Goal: Transaction & Acquisition: Purchase product/service

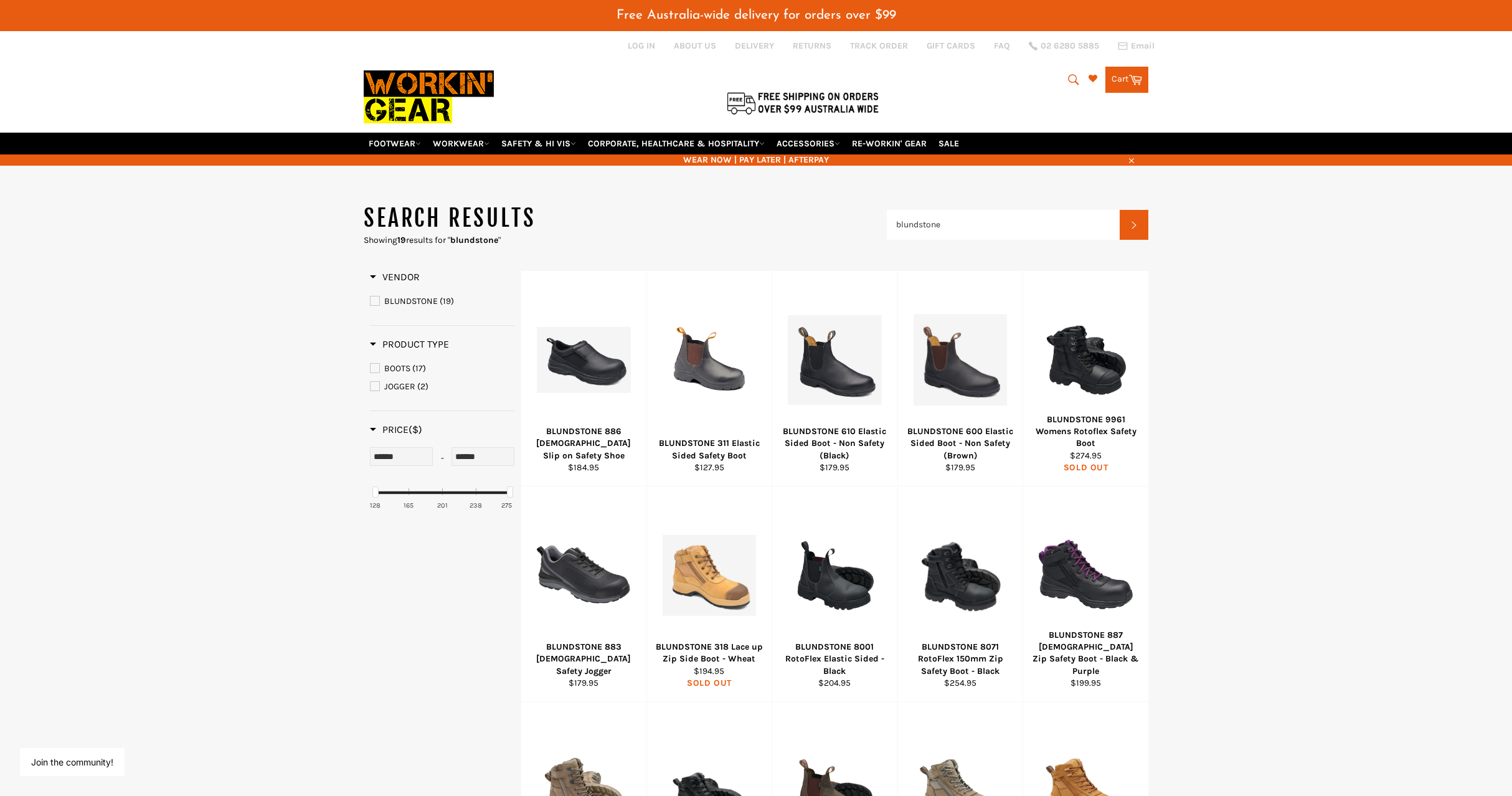
scroll to position [15, 0]
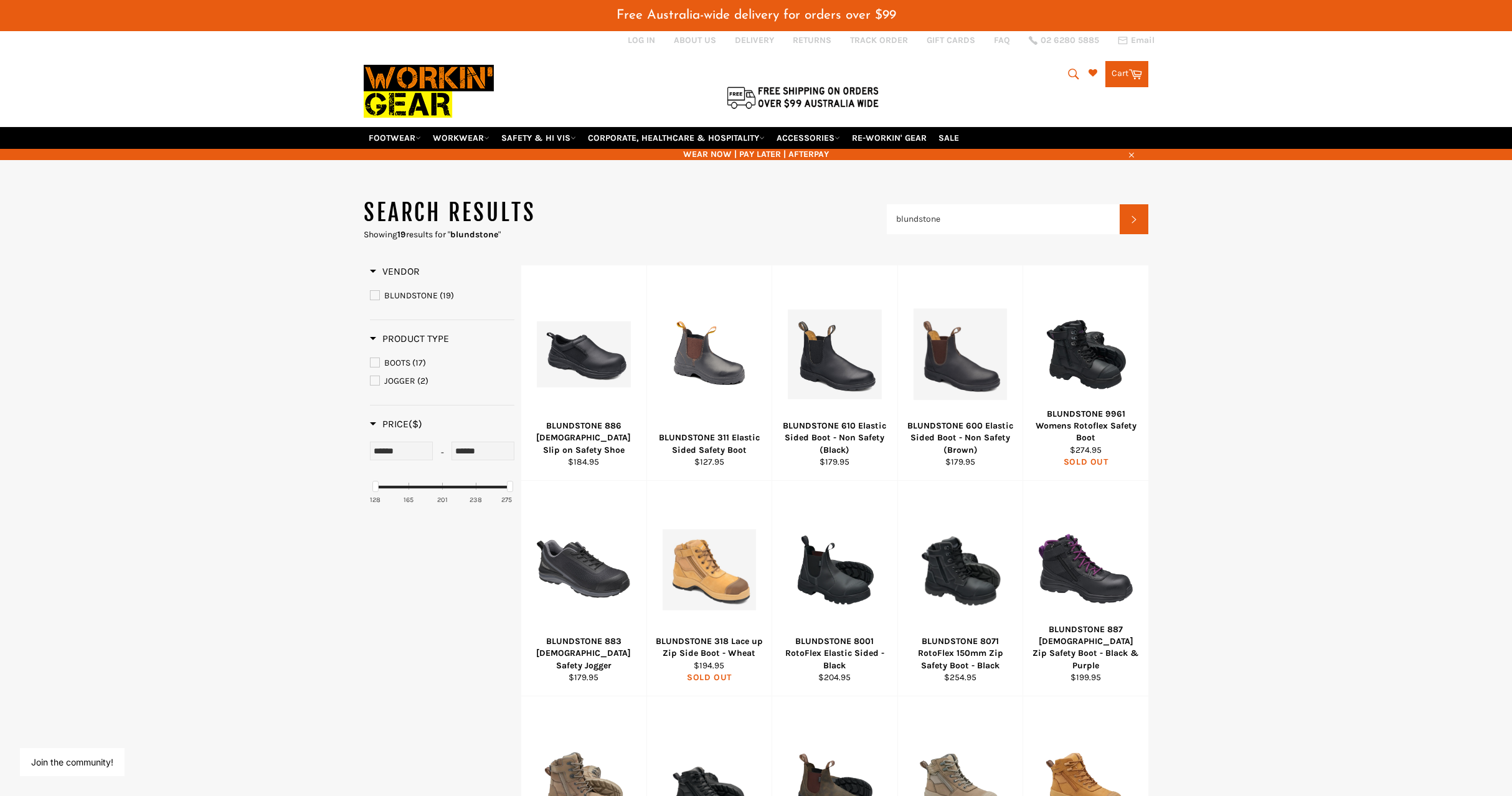
click at [373, 290] on link "BLUNDSTONE (19)" at bounding box center [442, 296] width 145 height 13
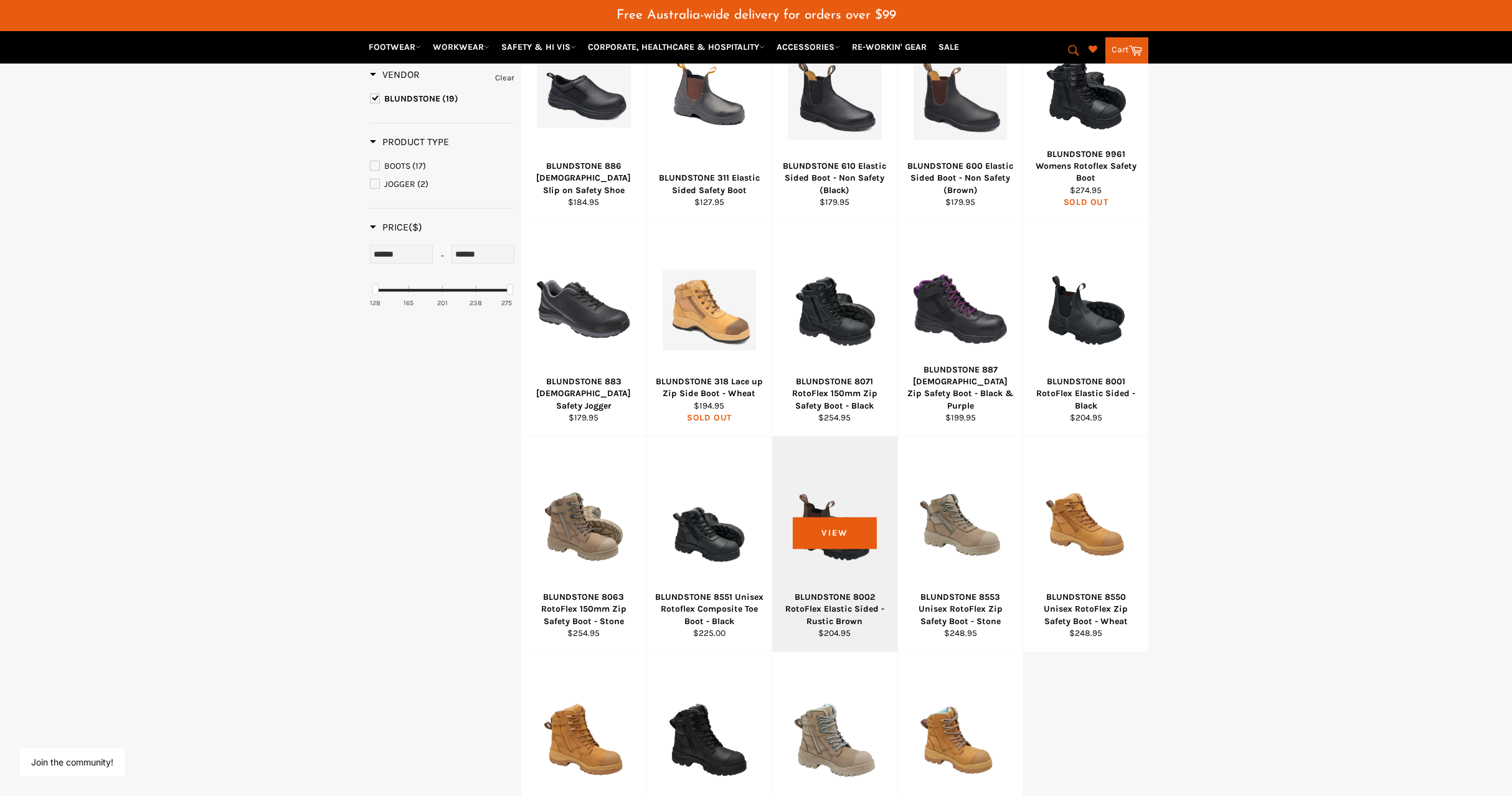
scroll to position [352, 0]
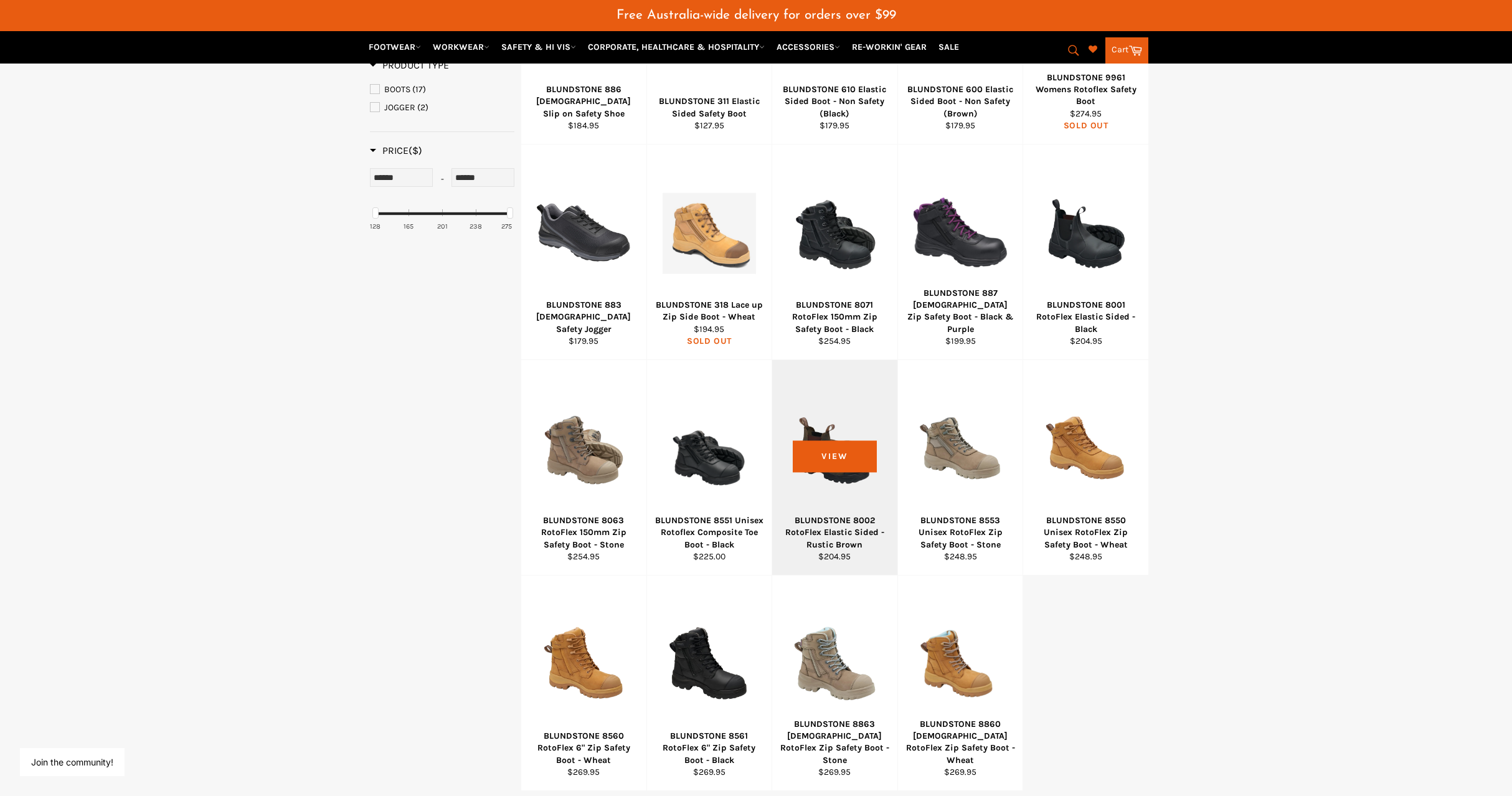
click at [843, 463] on div at bounding box center [835, 448] width 94 height 147
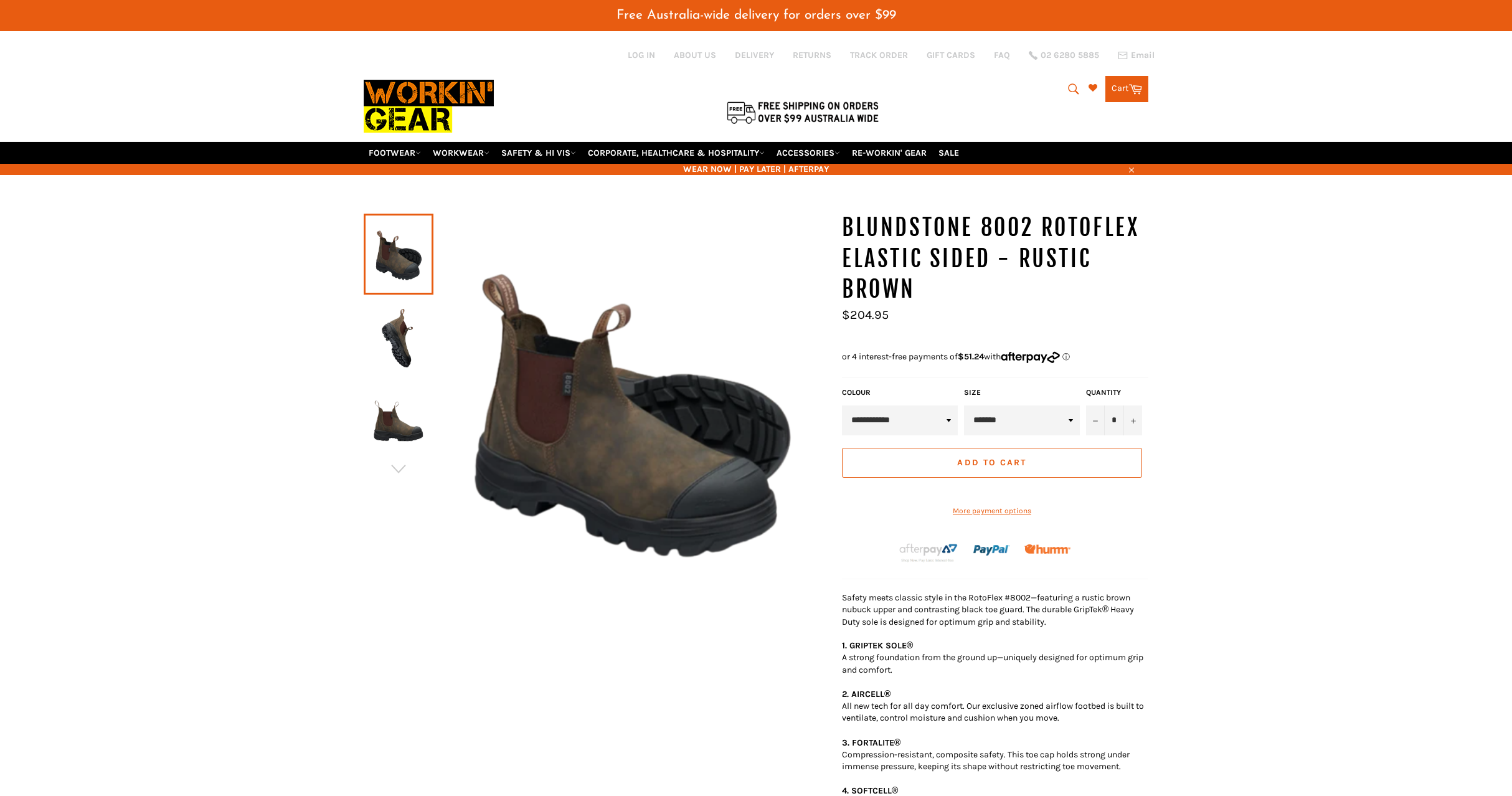
select select "*******"
click at [396, 353] on img at bounding box center [399, 337] width 57 height 68
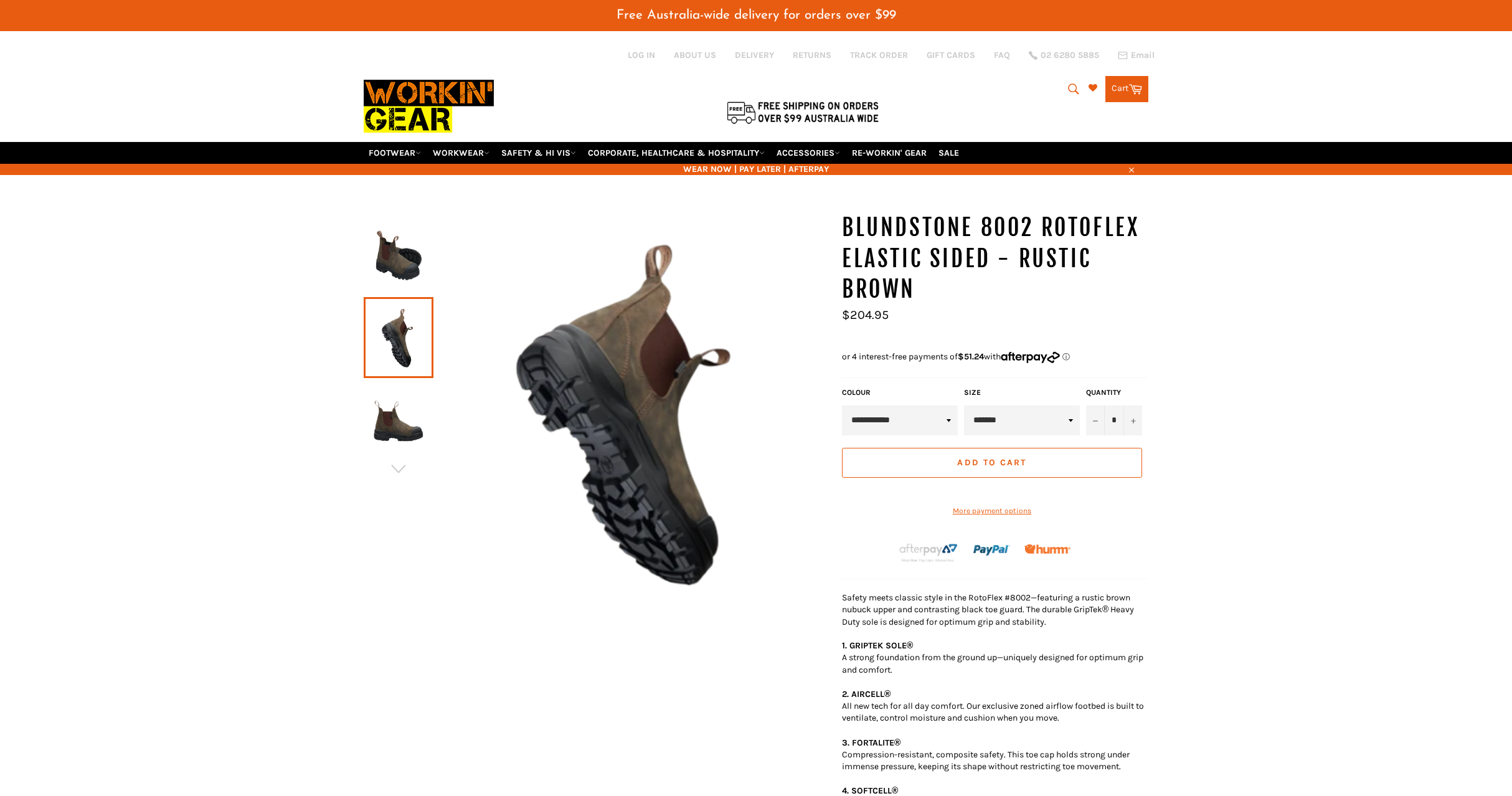
click at [388, 411] on img at bounding box center [399, 421] width 57 height 68
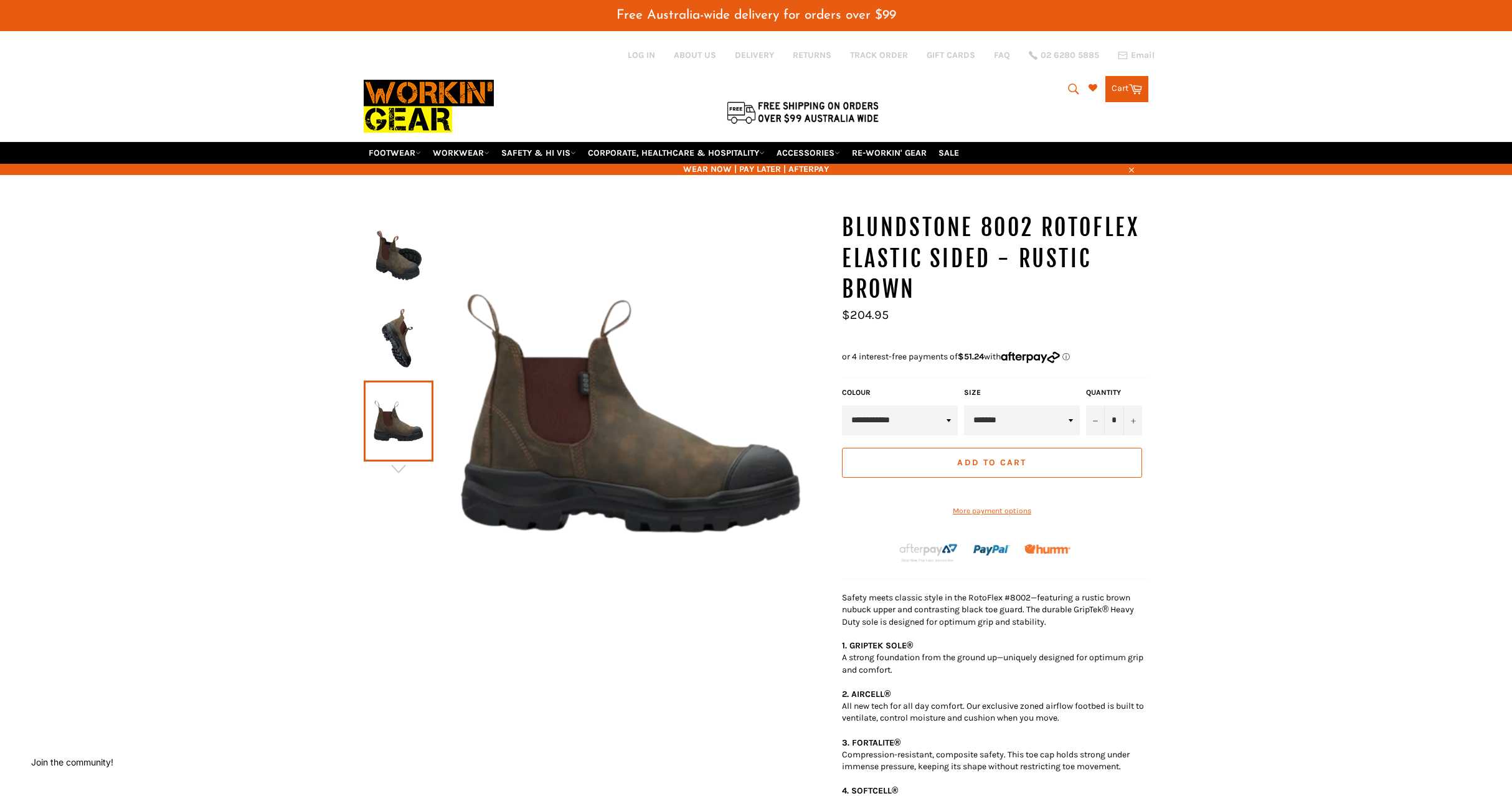
click at [406, 278] on img at bounding box center [399, 254] width 57 height 68
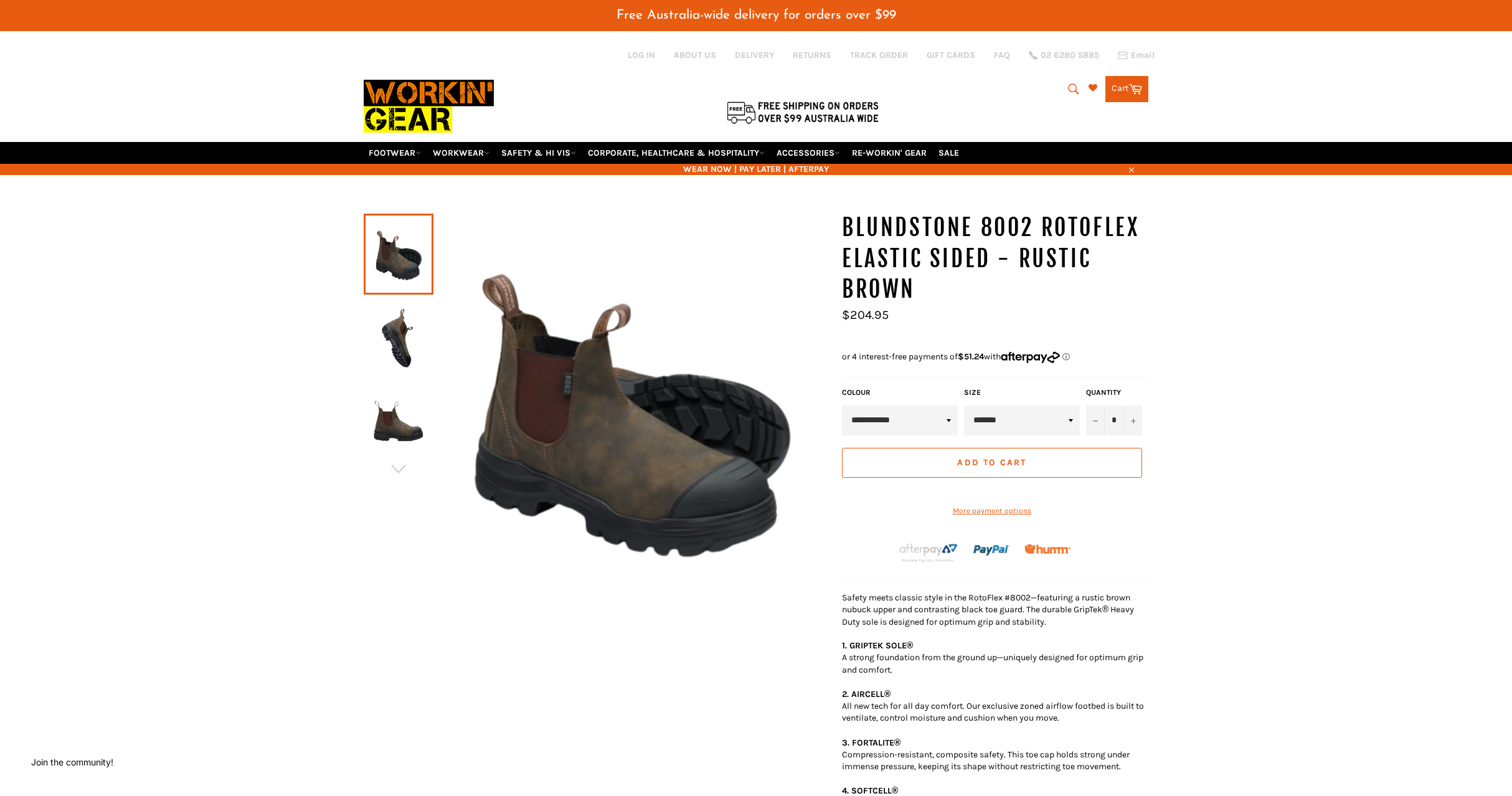
click at [398, 325] on img at bounding box center [399, 337] width 57 height 68
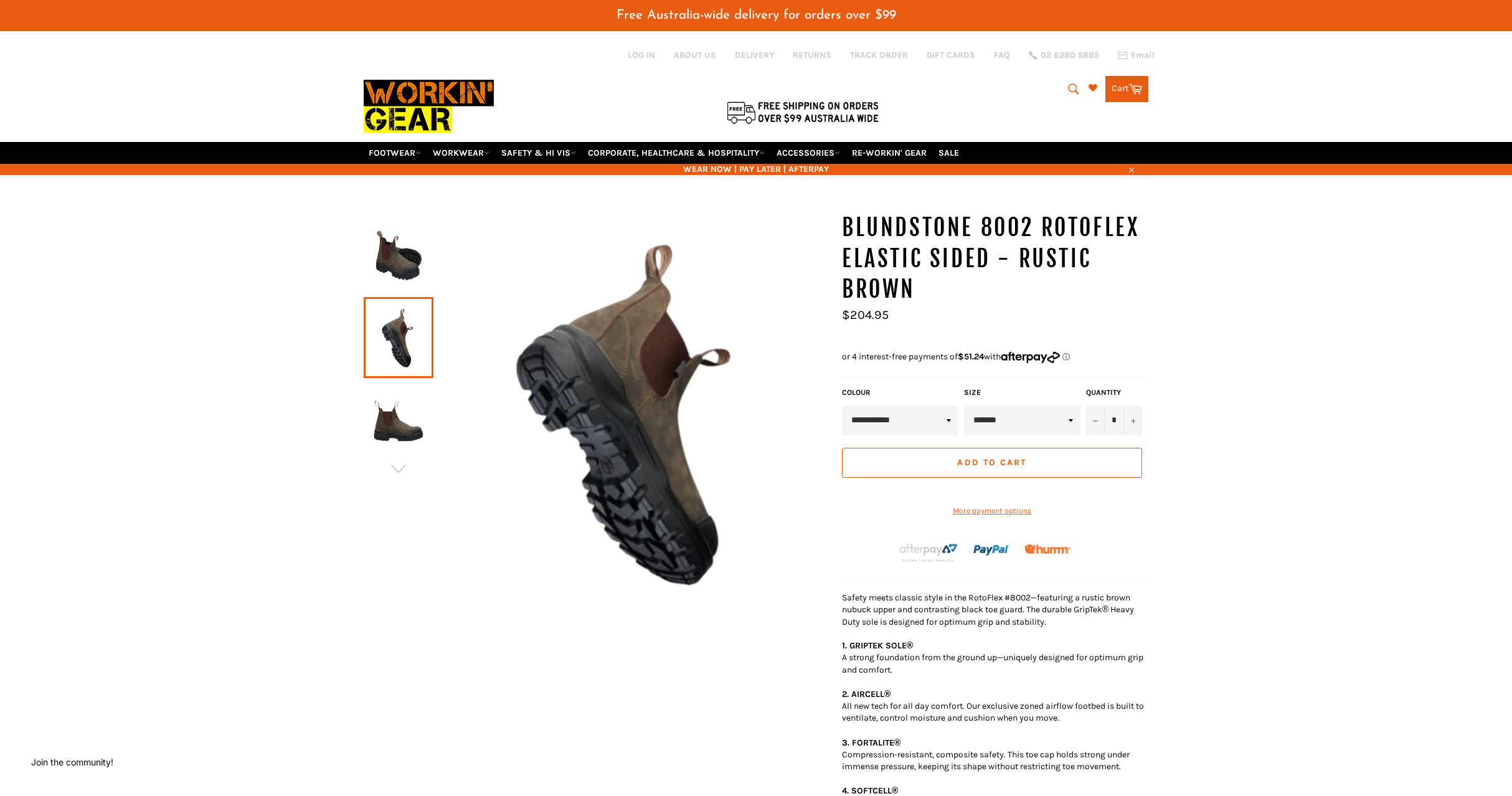
click at [386, 372] on link at bounding box center [399, 337] width 70 height 81
click at [382, 383] on link at bounding box center [399, 421] width 70 height 81
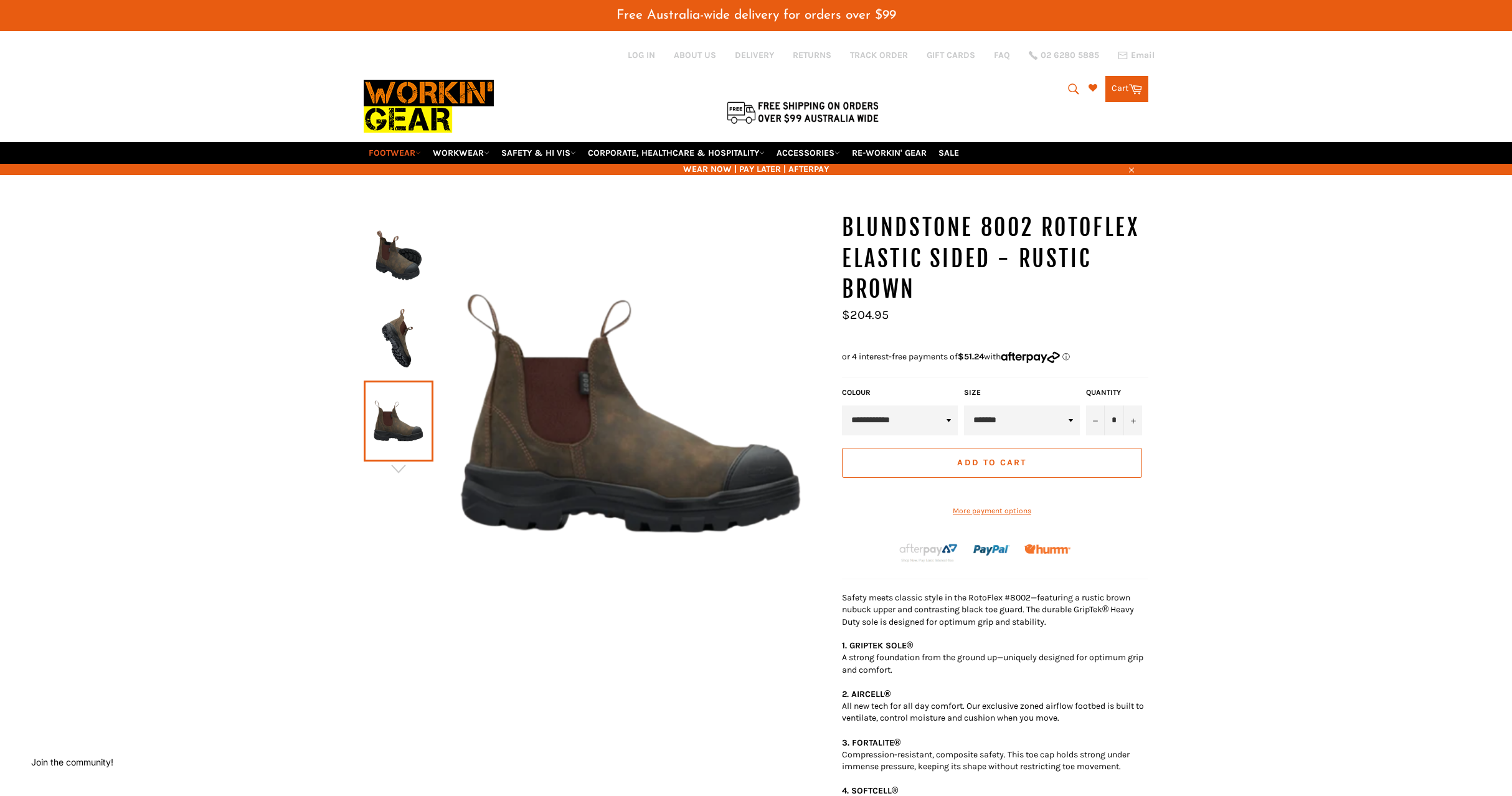
click at [416, 153] on link "FOOTWEAR" at bounding box center [395, 153] width 63 height 22
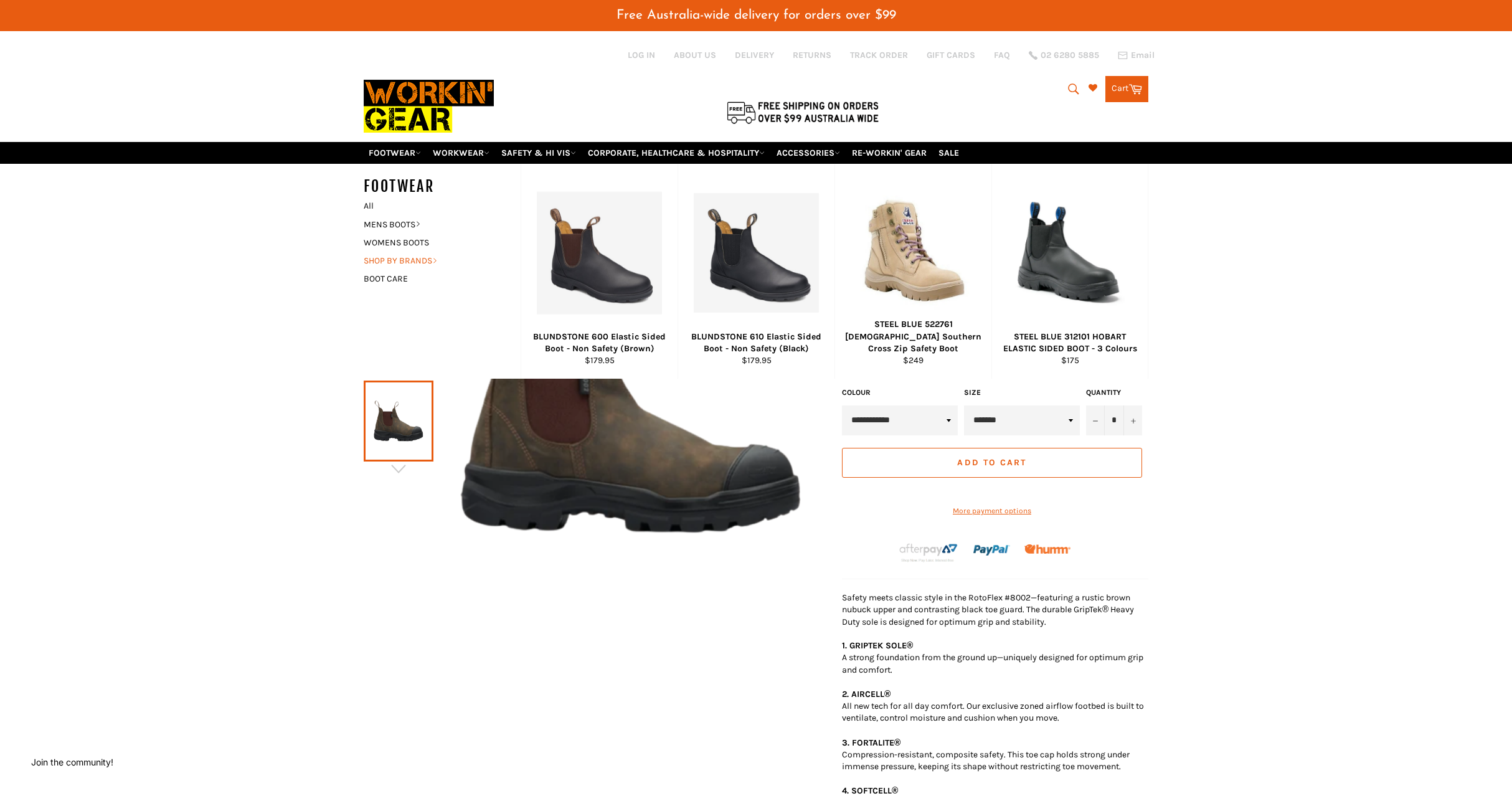
click at [403, 255] on link "SHOP BY BRANDS" at bounding box center [432, 261] width 151 height 18
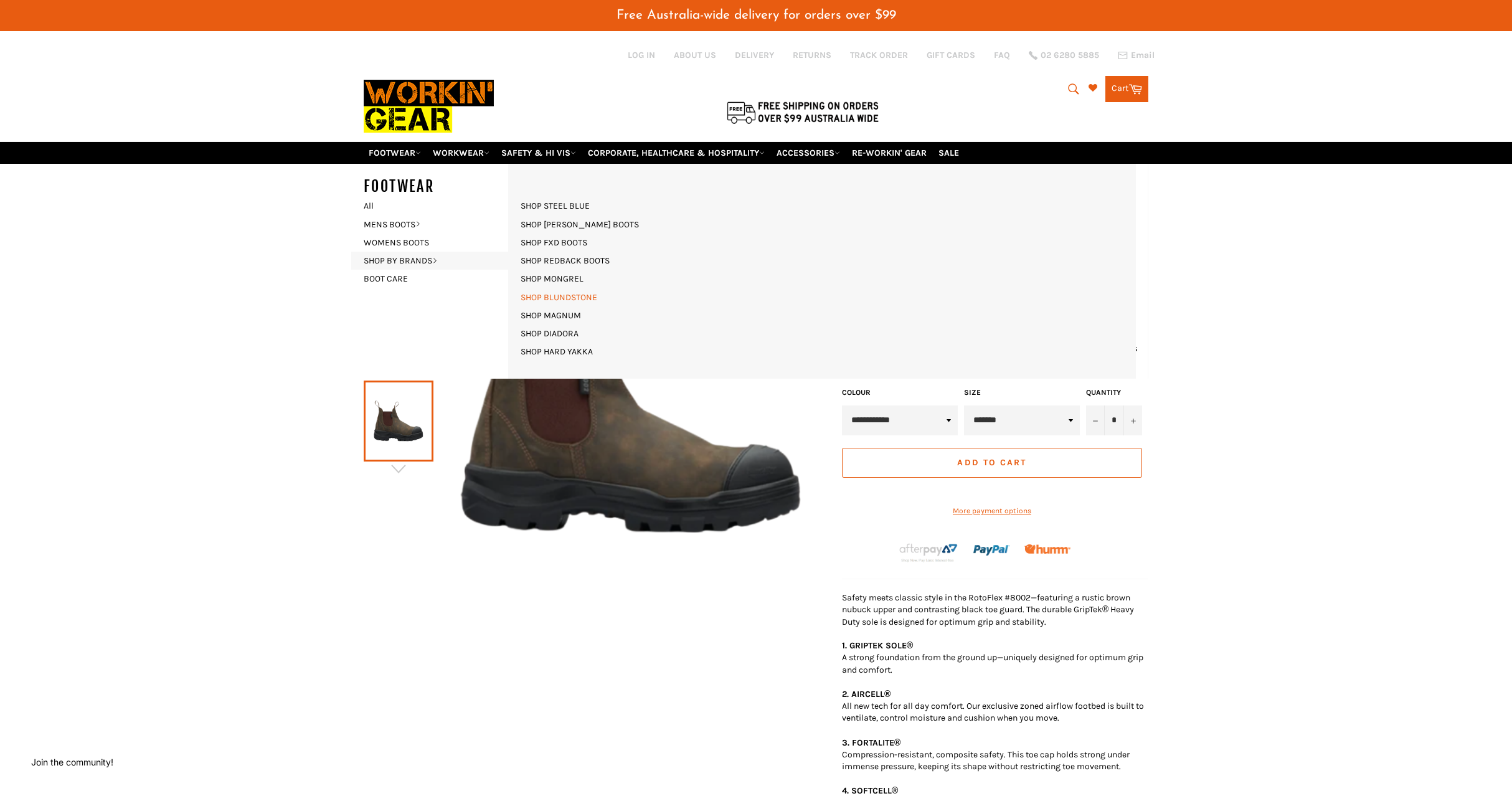
click at [545, 294] on link "SHOP BLUNDSTONE" at bounding box center [559, 297] width 89 height 18
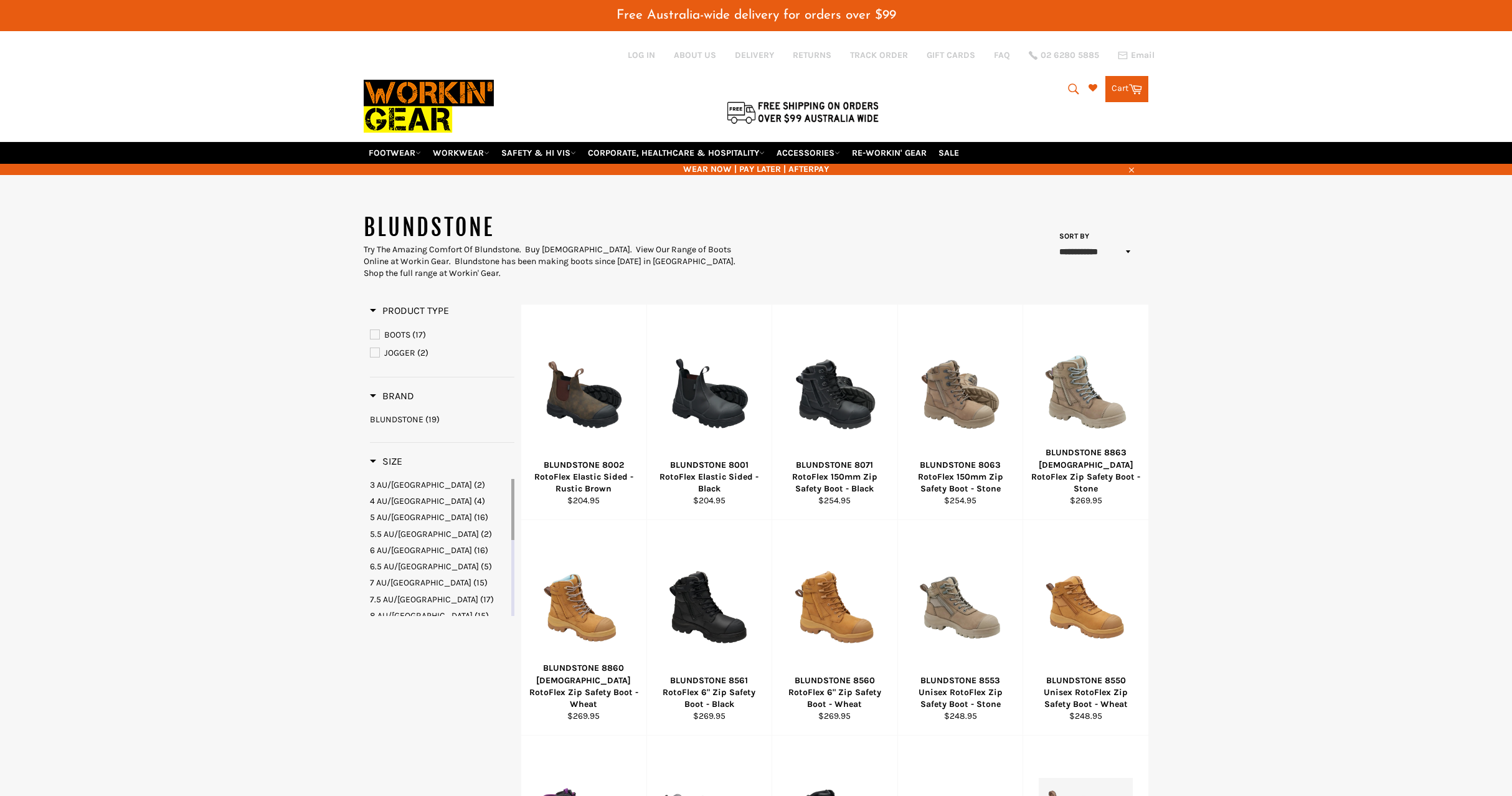
click at [390, 581] on span "7 AU/UK" at bounding box center [421, 583] width 101 height 10
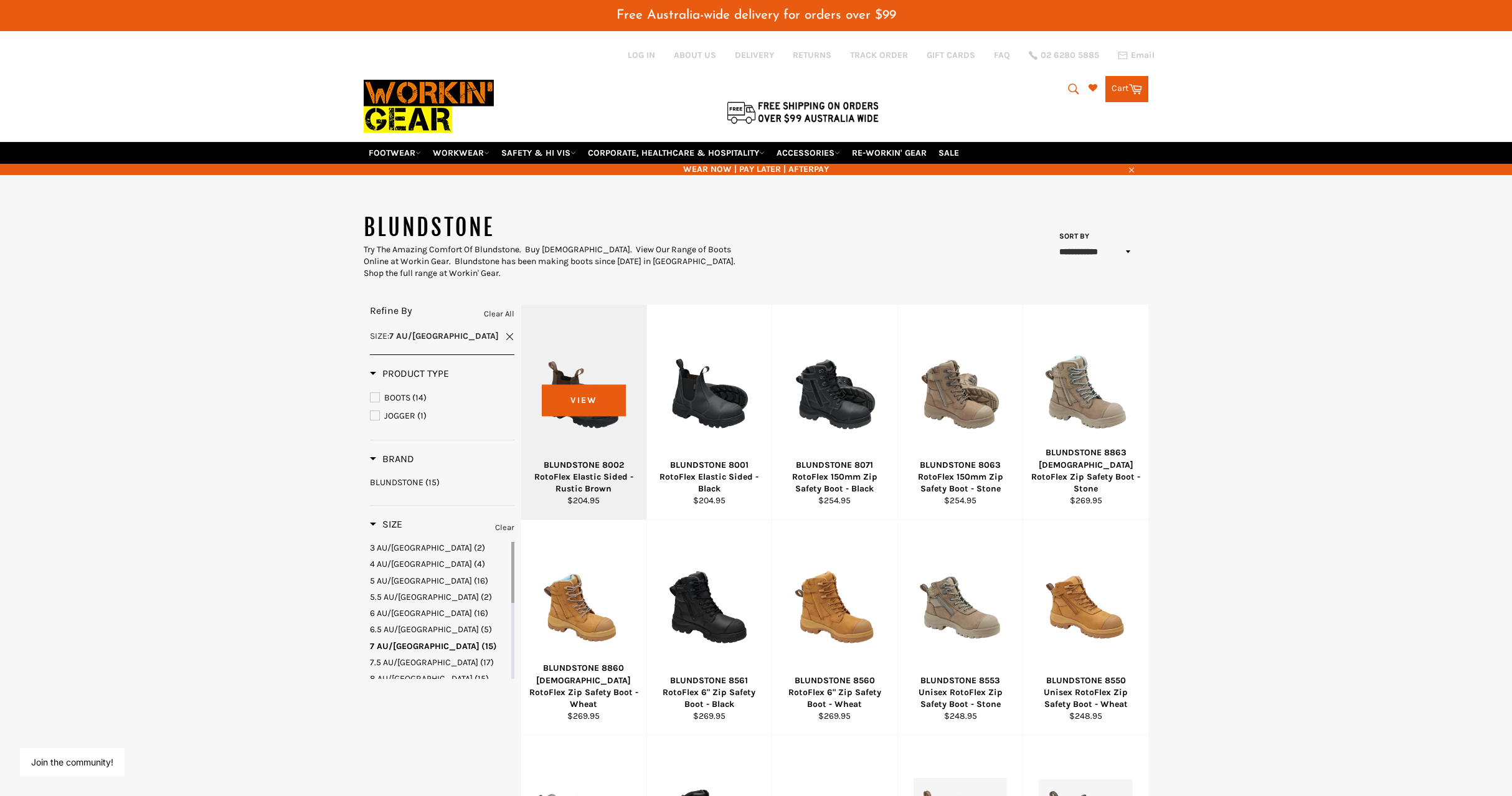
click at [577, 397] on div at bounding box center [584, 393] width 94 height 147
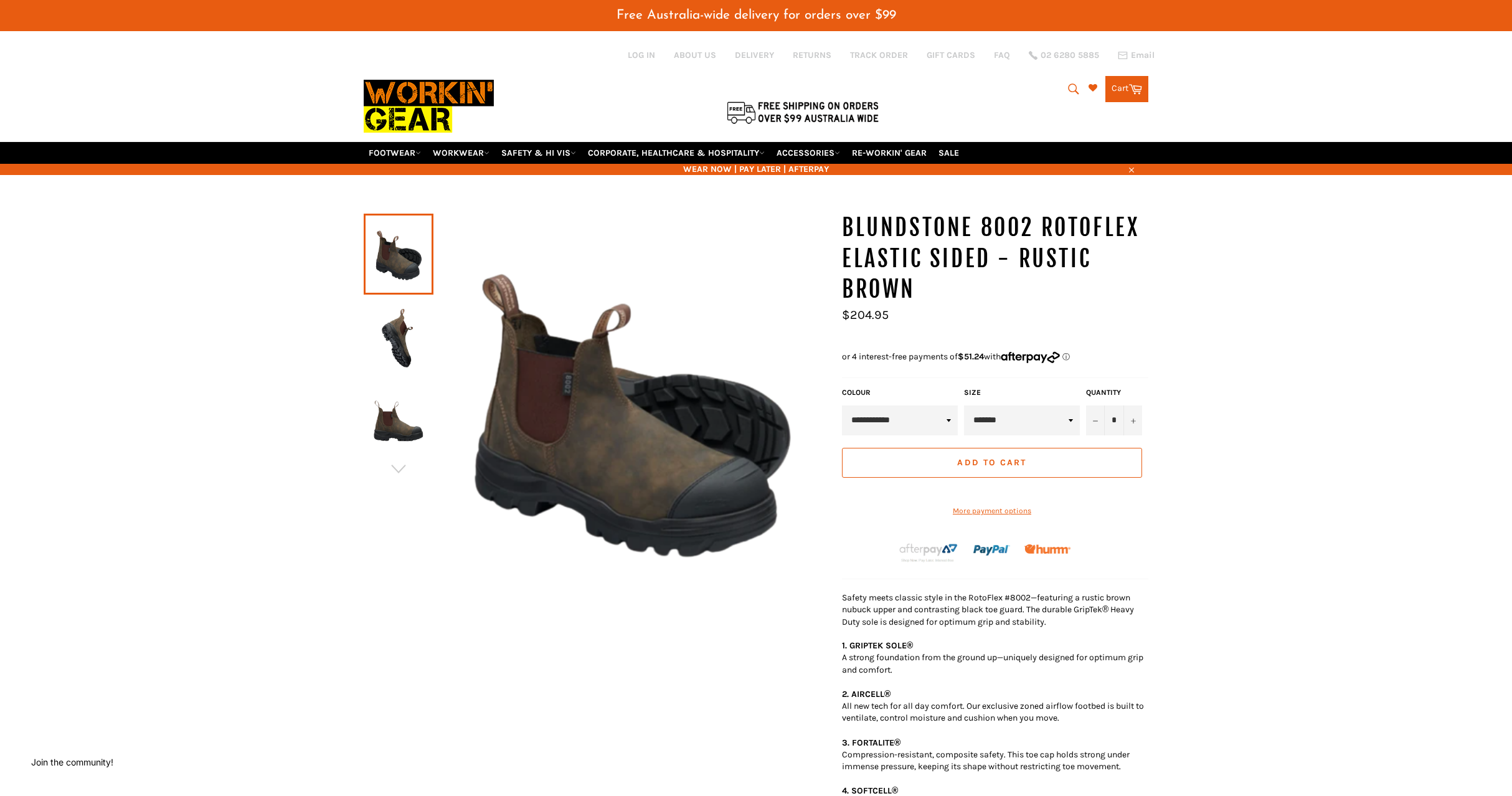
select select "*******"
click at [996, 466] on button "Add to Cart" at bounding box center [992, 463] width 300 height 30
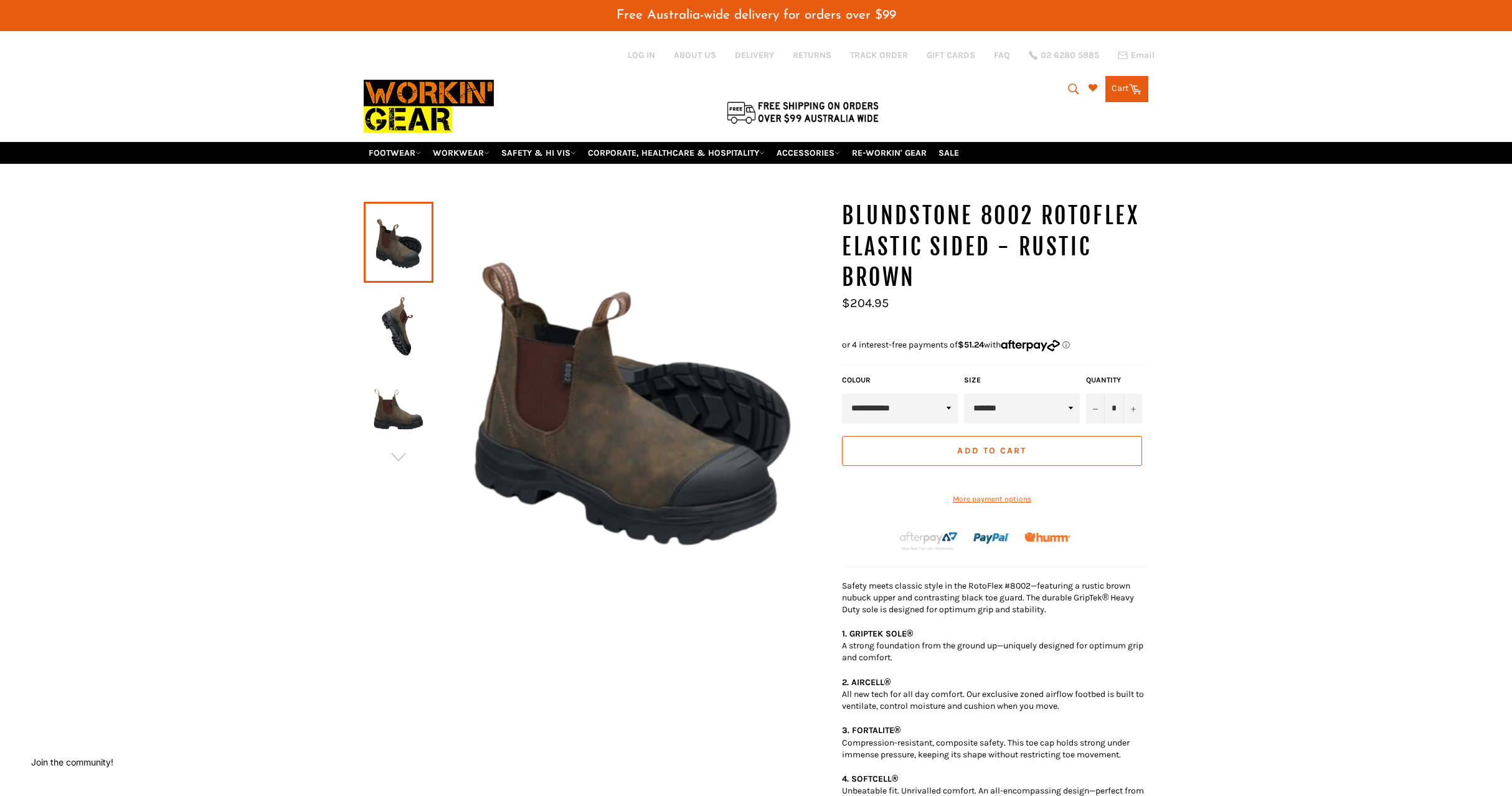
click at [1294, 299] on div "BLUNDSTONE 8002 RotoFlex Elastic Sided - Rustic Brown Size" at bounding box center [756, 752] width 1512 height 1104
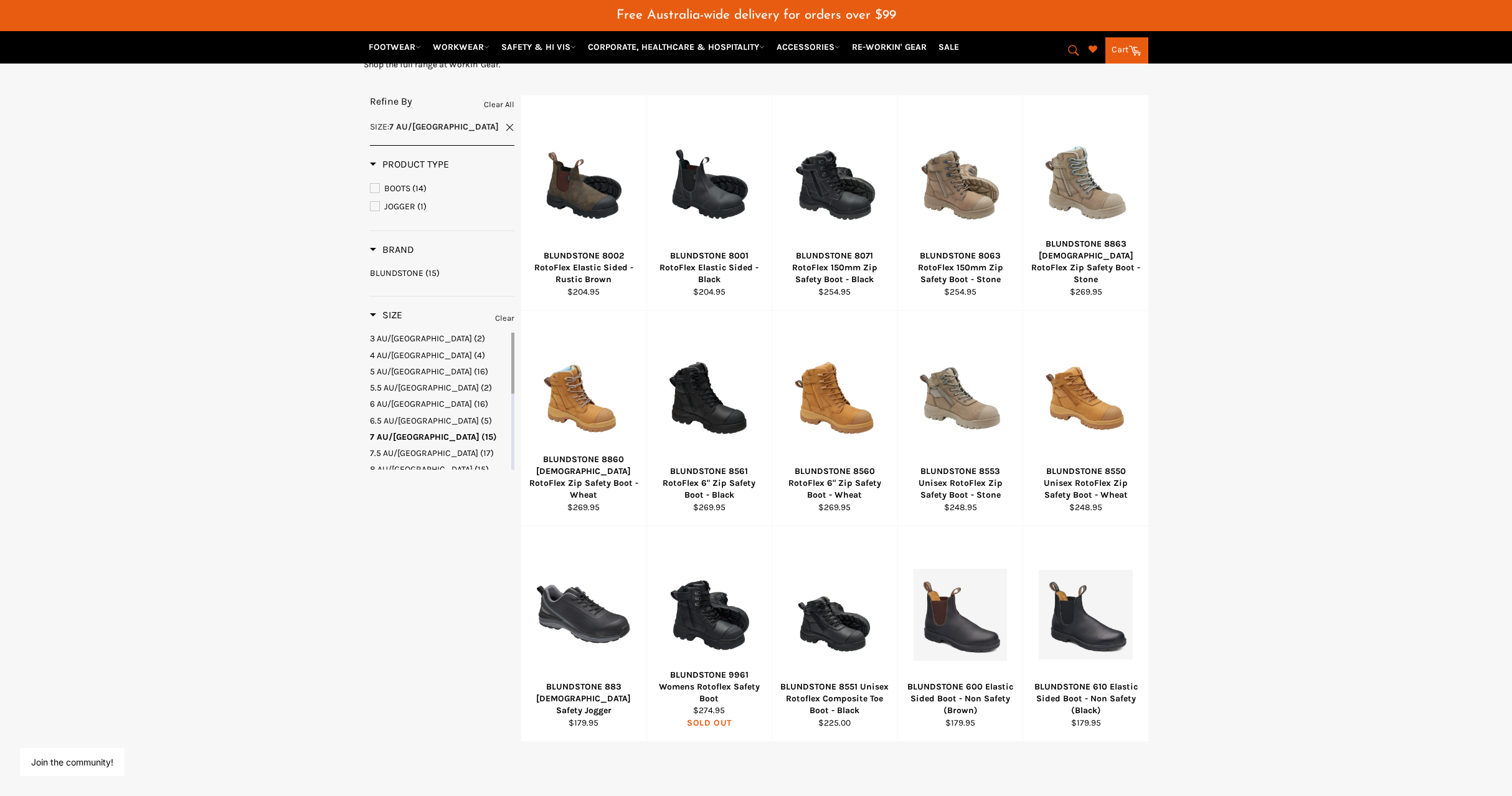
scroll to position [221, 0]
